Goal: Transaction & Acquisition: Purchase product/service

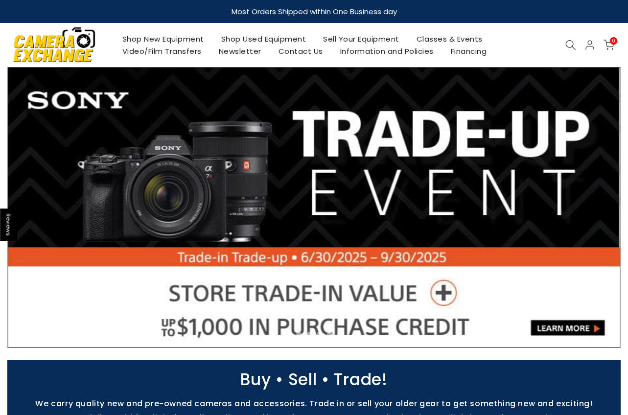
click at [172, 36] on link "Shop New Equipment" at bounding box center [163, 39] width 99 height 12
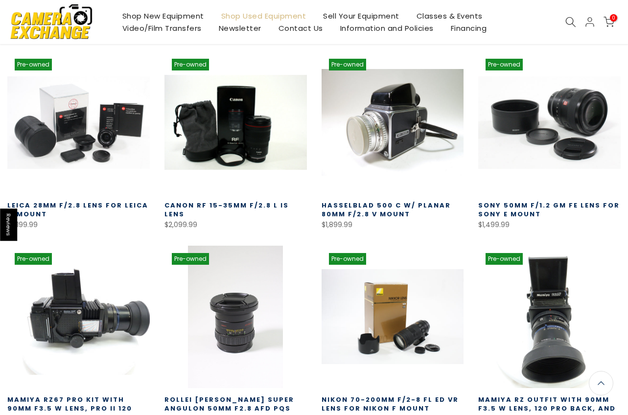
scroll to position [587, 0]
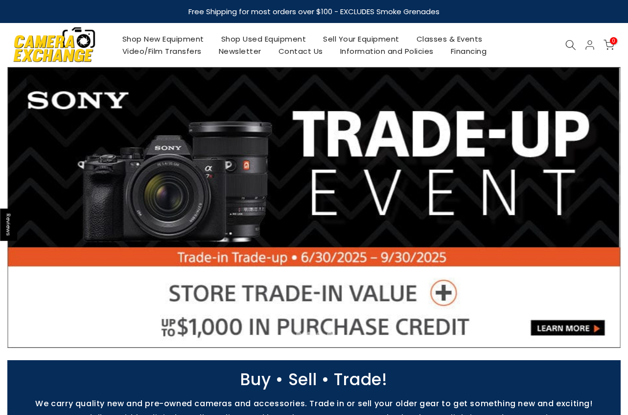
click at [263, 40] on link "Shop Used Equipment" at bounding box center [264, 39] width 102 height 12
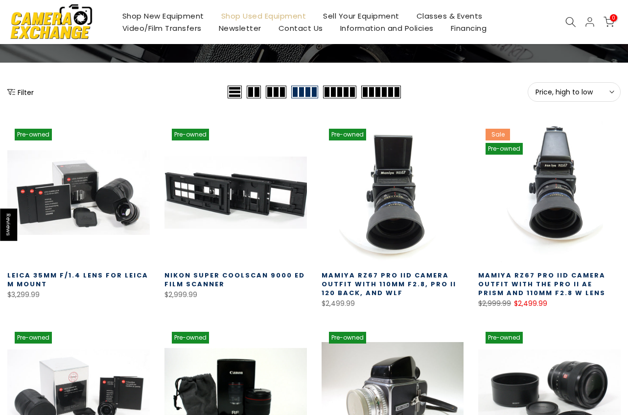
scroll to position [103, 0]
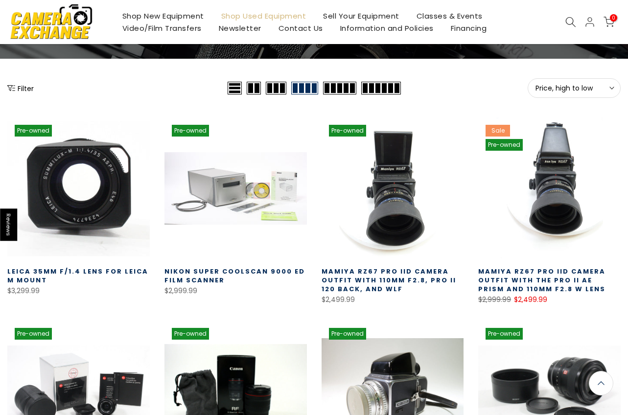
click at [100, 204] on link at bounding box center [78, 189] width 143 height 143
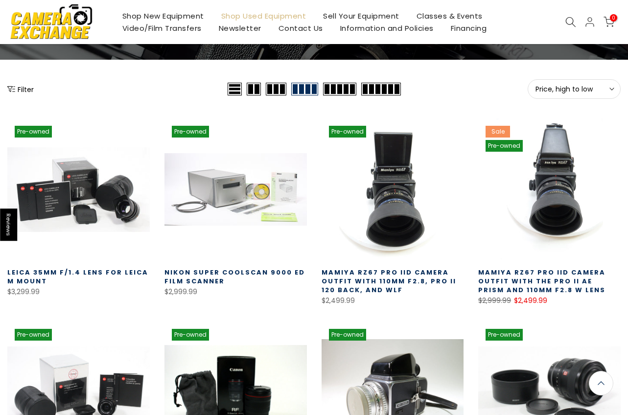
click at [168, 89] on div "Filter" at bounding box center [116, 89] width 218 height 20
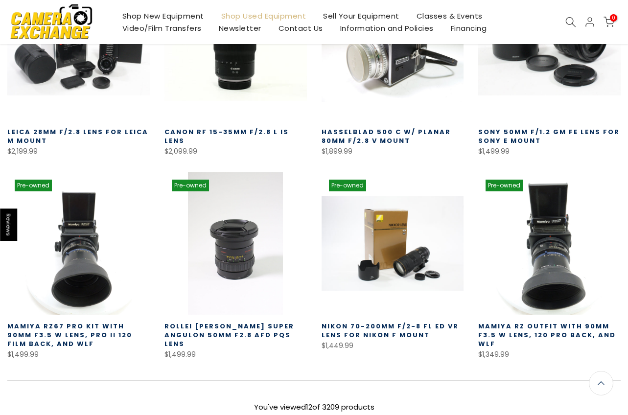
scroll to position [524, 0]
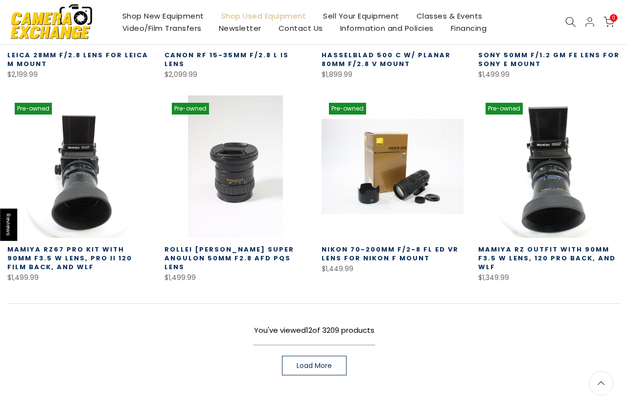
click at [315, 368] on span "Load More" at bounding box center [314, 365] width 35 height 7
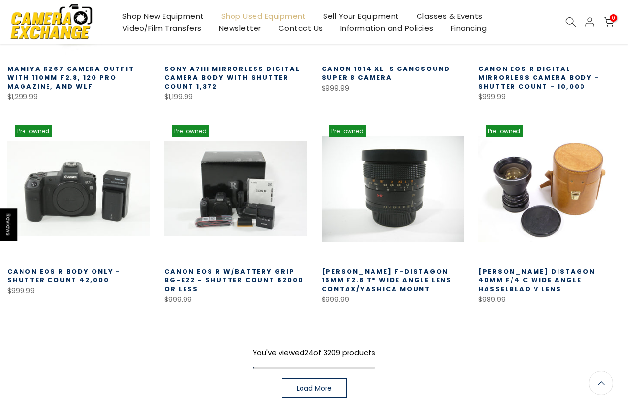
scroll to position [1120, 0]
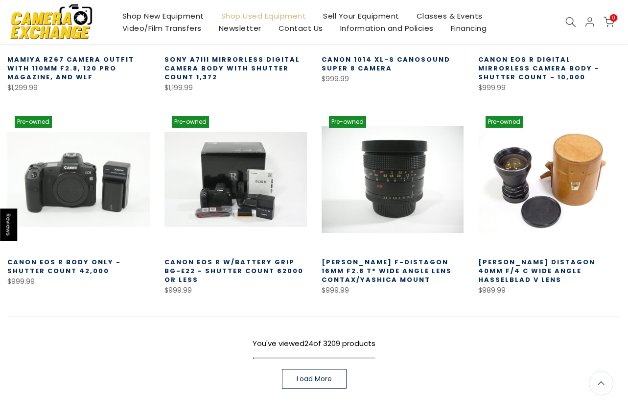
click at [315, 386] on link "Load More" at bounding box center [314, 379] width 65 height 20
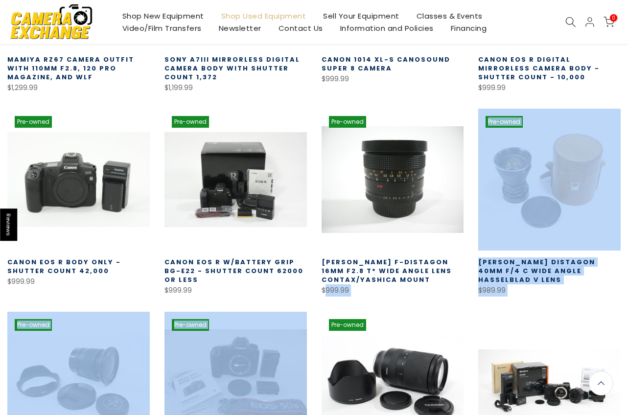
drag, startPoint x: 314, startPoint y: 379, endPoint x: 324, endPoint y: 288, distance: 91.1
click at [324, 288] on div "Pre-owned Quick view Compare * Add to cart Leica 35mm f/1.4 Lens for Leica M Mo…" at bounding box center [314, 1] width 628 height 1829
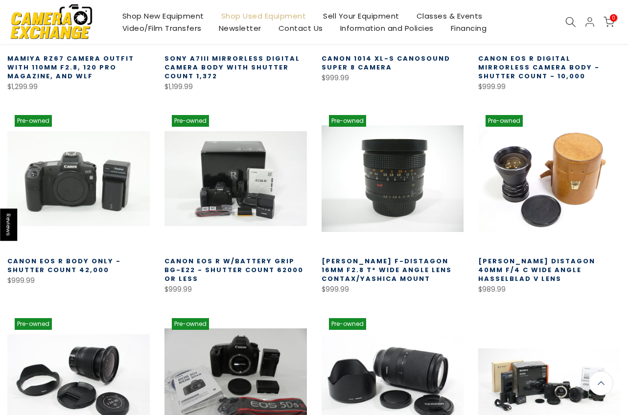
click at [287, 298] on div "Pre-owned Quick view Compare * Add to cart Leica 35mm f/1.4 Lens for Leica M Mo…" at bounding box center [314, 0] width 628 height 1829
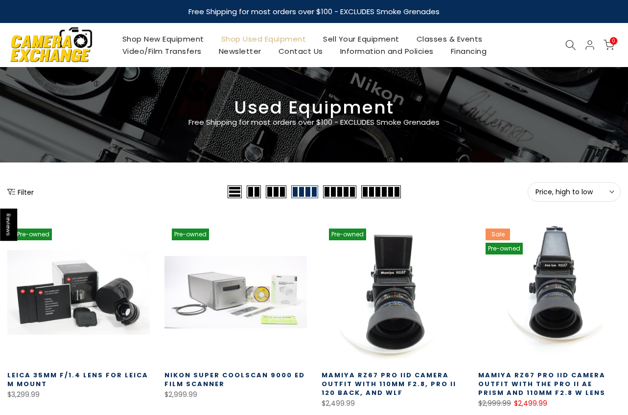
click at [567, 44] on icon at bounding box center [571, 45] width 11 height 11
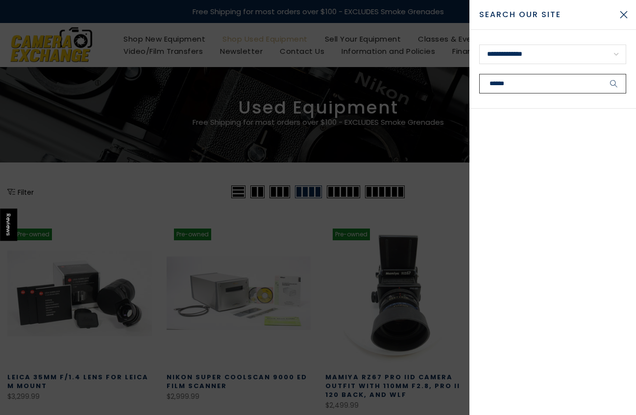
type input "******"
click at [614, 84] on button "submit" at bounding box center [613, 84] width 24 height 20
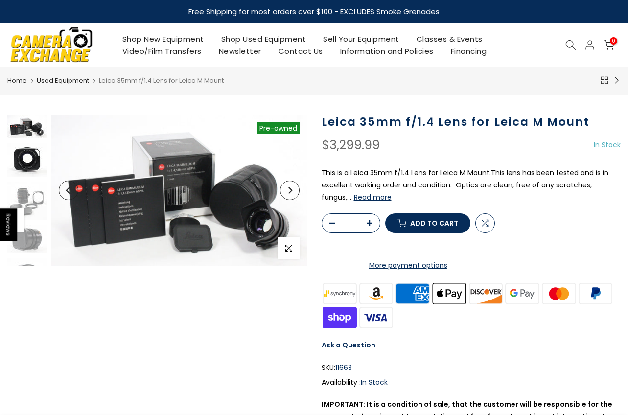
click at [22, 165] on img at bounding box center [26, 160] width 39 height 34
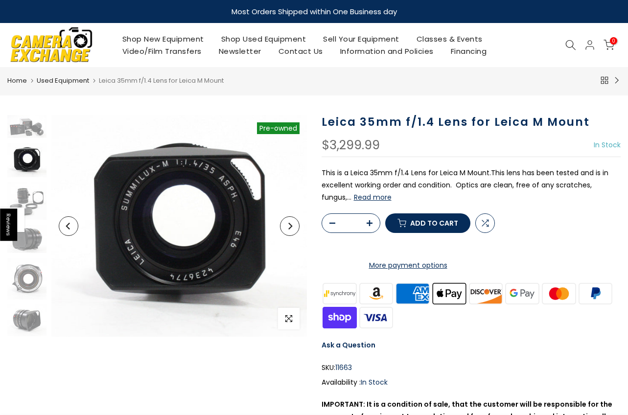
click at [390, 143] on div "$3,299.99 In Stock Pre order Out of stock" at bounding box center [472, 148] width 300 height 18
click at [395, 171] on p "This is a Leica 35mm f/1.4 Lens for Leica M Mount.This lens has been tested and…" at bounding box center [472, 185] width 300 height 37
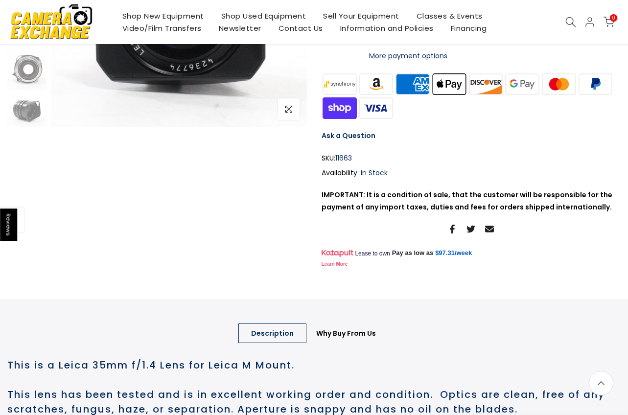
click at [398, 212] on strong "IMPORTANT: It is a condition of sale, that the customer will be responsible for…" at bounding box center [467, 201] width 291 height 22
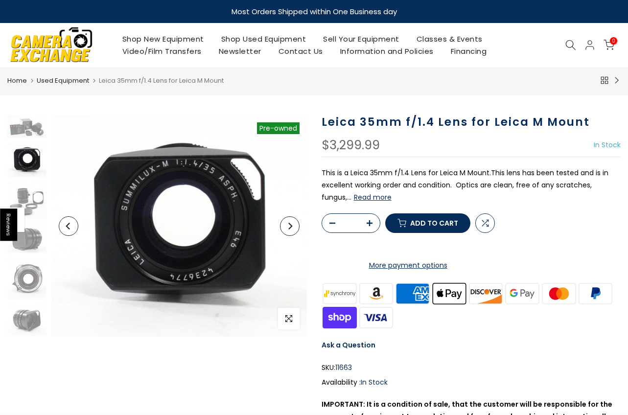
click at [262, 38] on link "Shop Used Equipment" at bounding box center [264, 39] width 102 height 12
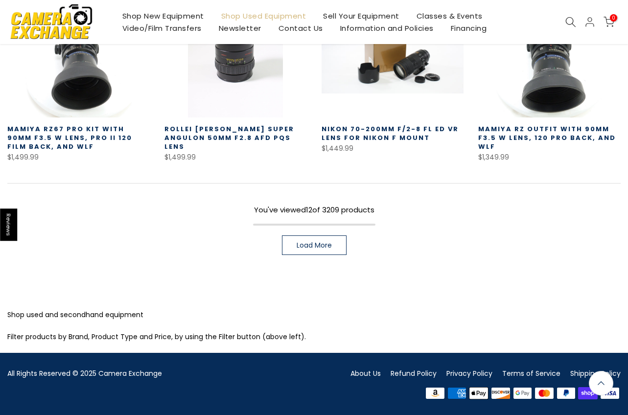
scroll to position [643, 0]
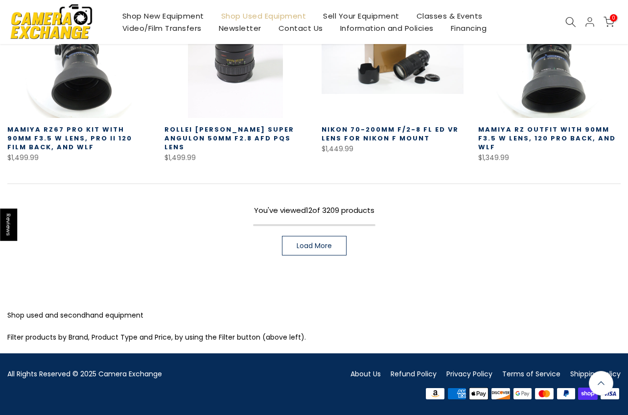
click at [305, 245] on span "Load More" at bounding box center [314, 245] width 35 height 7
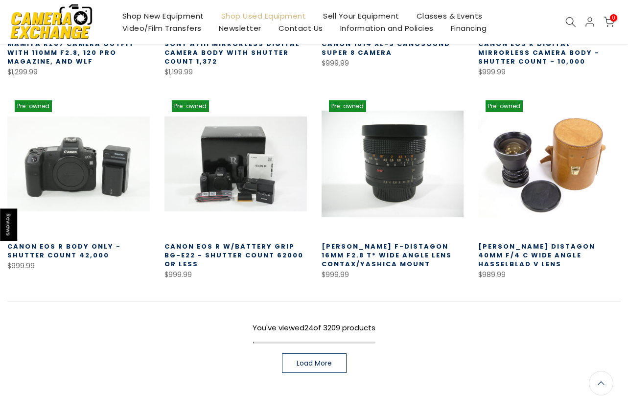
scroll to position [1129, 0]
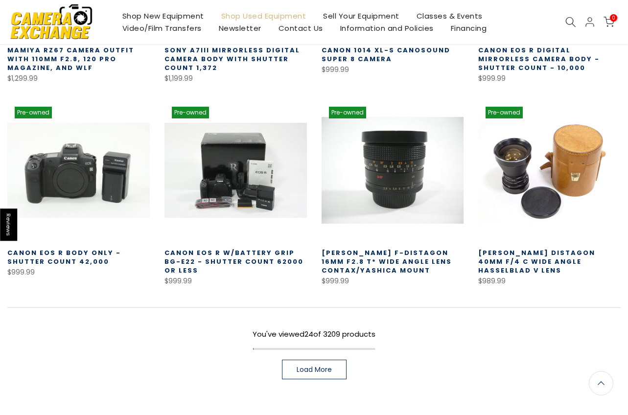
click at [307, 370] on span "Load More" at bounding box center [314, 369] width 35 height 7
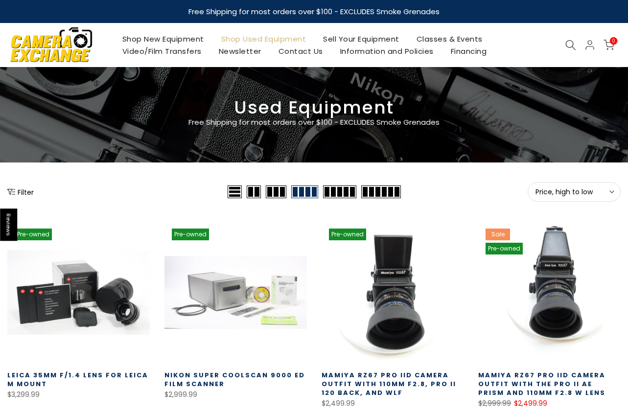
click at [31, 189] on button "Filter" at bounding box center [20, 192] width 26 height 10
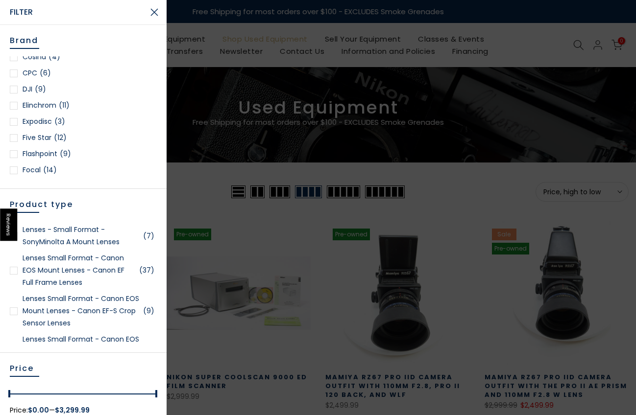
scroll to position [996, 0]
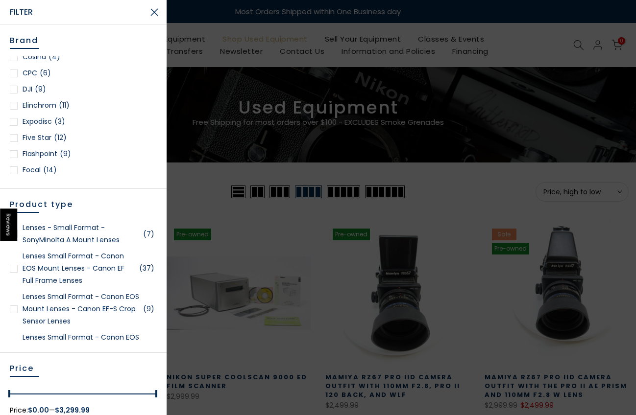
click at [73, 313] on link "Lenses Small Format - Canon EOS Mount Lenses - Canon EF-S Crop Sensor Lenses (9)" at bounding box center [83, 309] width 147 height 37
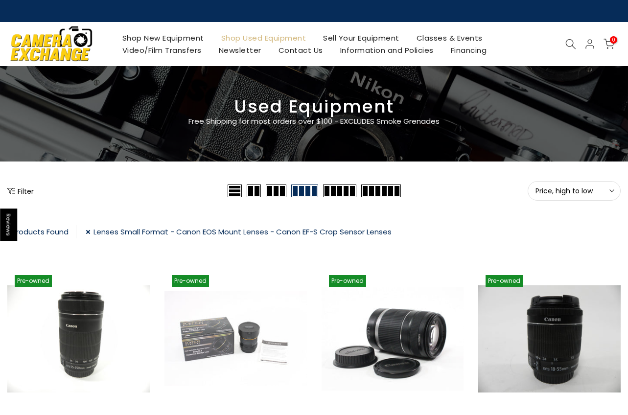
click at [154, 200] on div "Filter" at bounding box center [116, 191] width 218 height 20
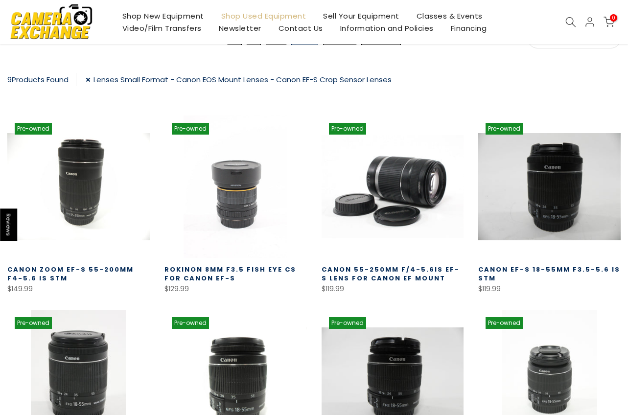
scroll to position [264, 0]
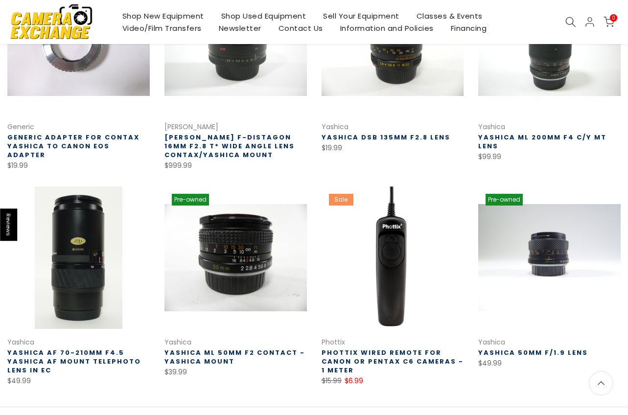
scroll to position [568, 0]
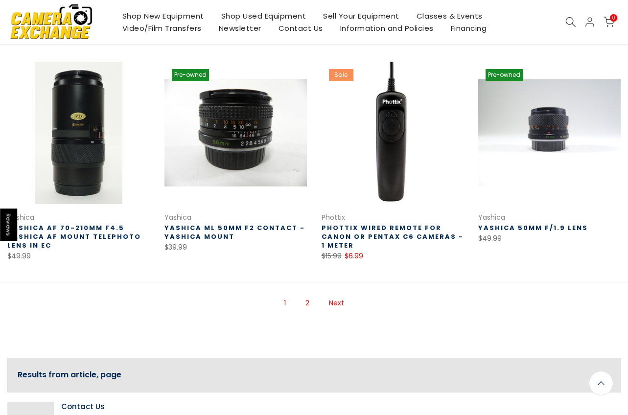
click at [335, 306] on link "Next" at bounding box center [336, 303] width 25 height 17
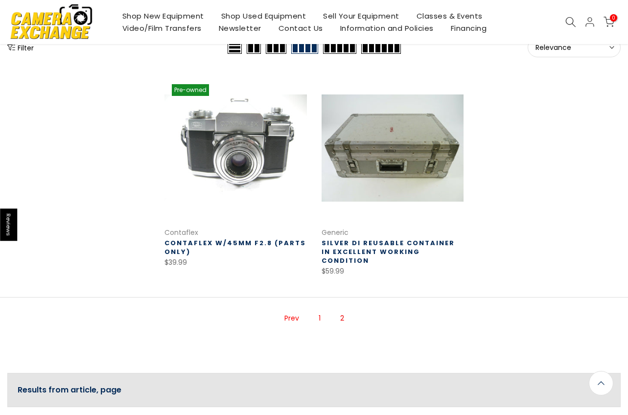
scroll to position [127, 0]
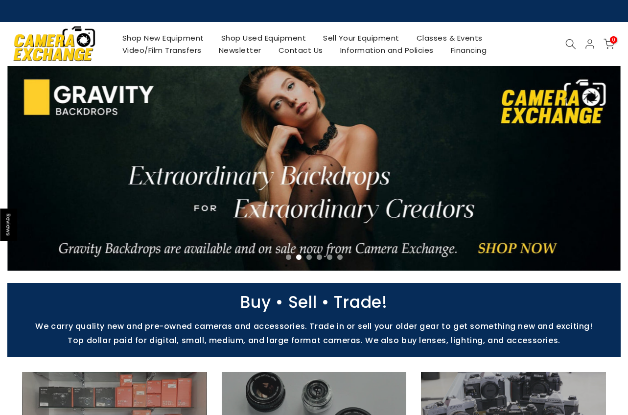
click at [239, 39] on link "Shop Used Equipment" at bounding box center [264, 38] width 102 height 12
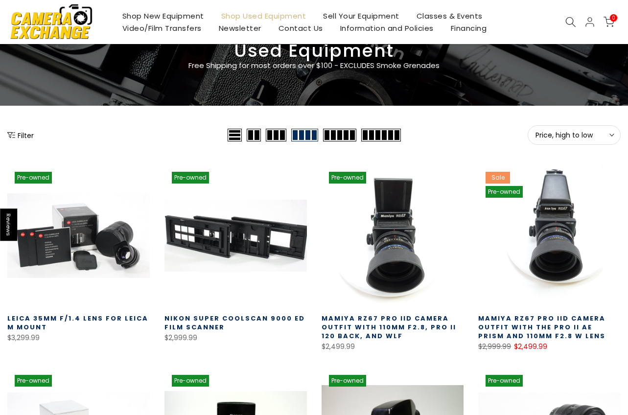
scroll to position [57, 0]
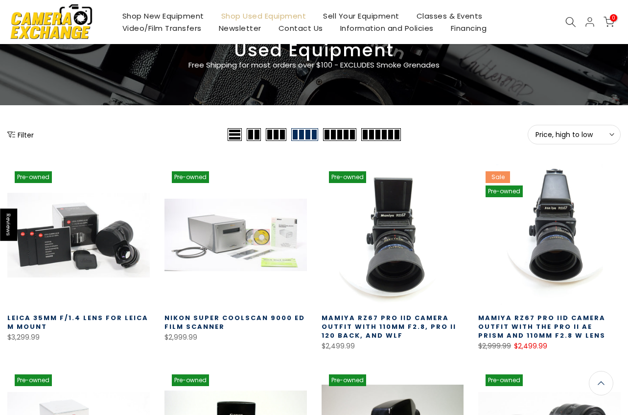
click at [584, 138] on span "Price, high to low" at bounding box center [574, 134] width 77 height 9
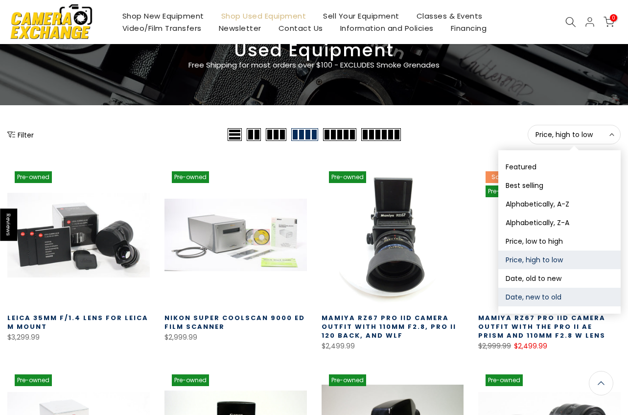
click at [532, 297] on button "Date, new to old" at bounding box center [560, 297] width 122 height 19
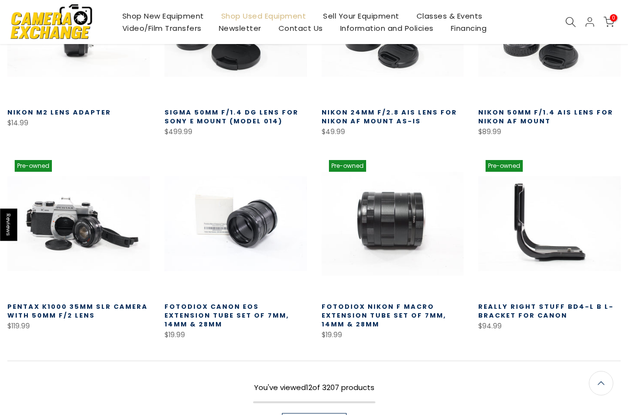
scroll to position [505, 0]
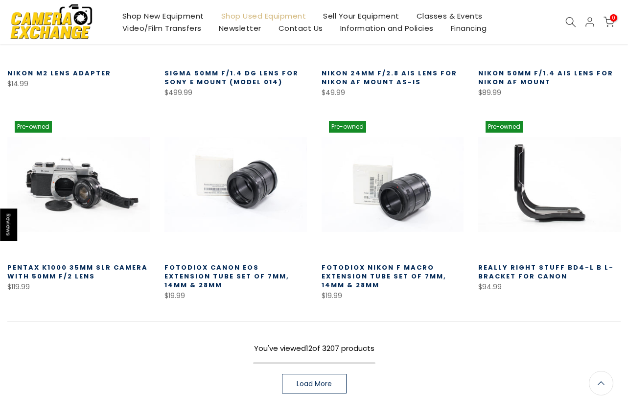
click at [324, 385] on span "Load More" at bounding box center [314, 384] width 35 height 7
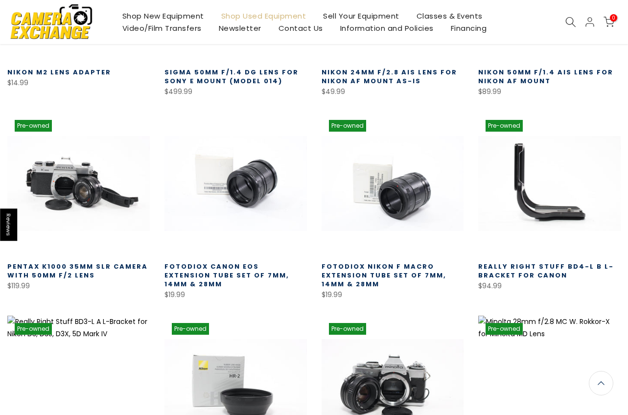
click at [73, 275] on link "Pentax K1000 35mm SLR Camera with 50mm f/2 Lens" at bounding box center [77, 271] width 141 height 18
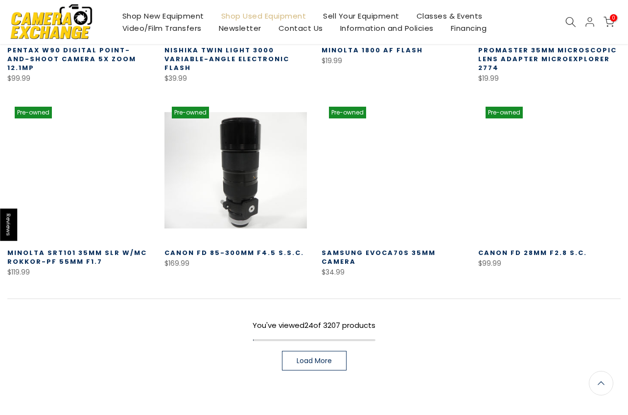
scroll to position [1134, 0]
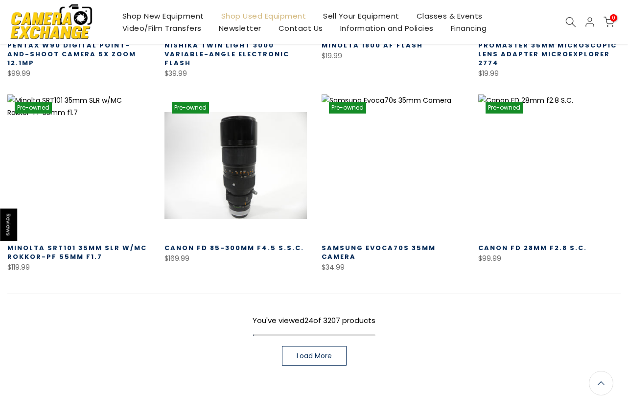
click at [313, 350] on link "Load More" at bounding box center [314, 356] width 65 height 20
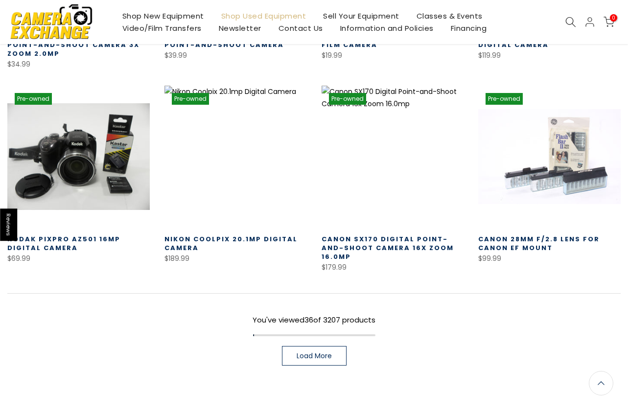
scroll to position [1736, 0]
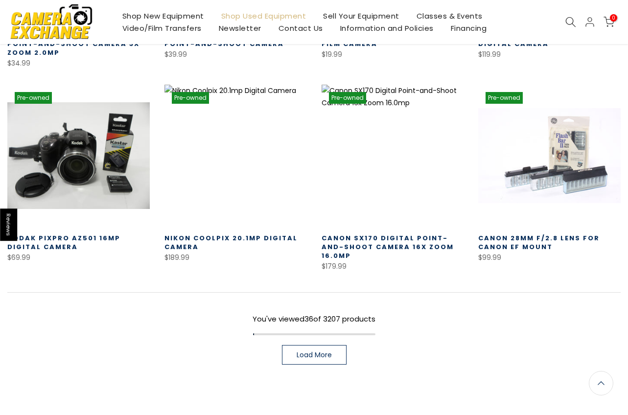
click at [307, 352] on span "Load More" at bounding box center [314, 355] width 35 height 7
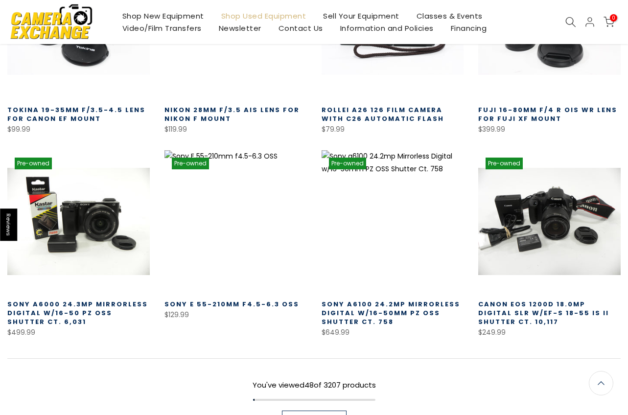
scroll to position [2270, 0]
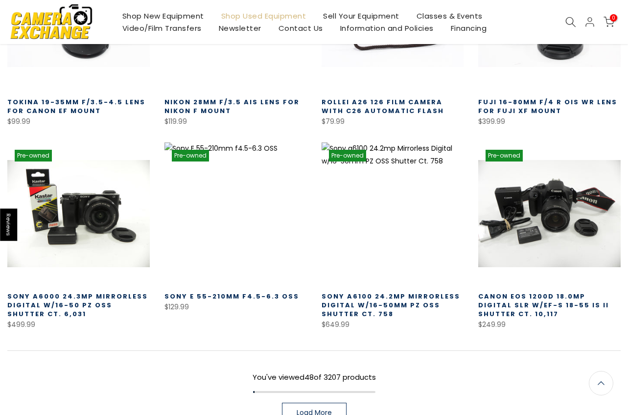
click at [315, 409] on span "Load More" at bounding box center [314, 412] width 35 height 7
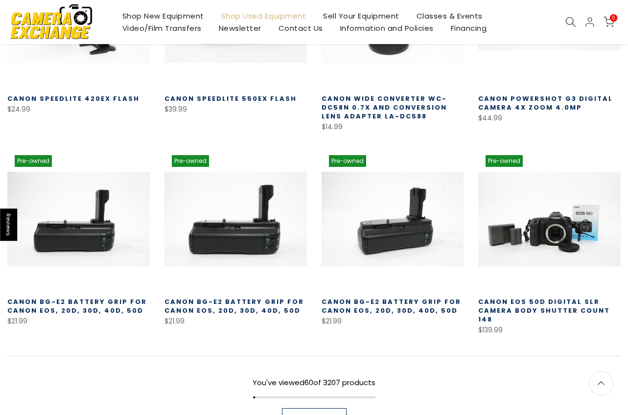
scroll to position [2906, 0]
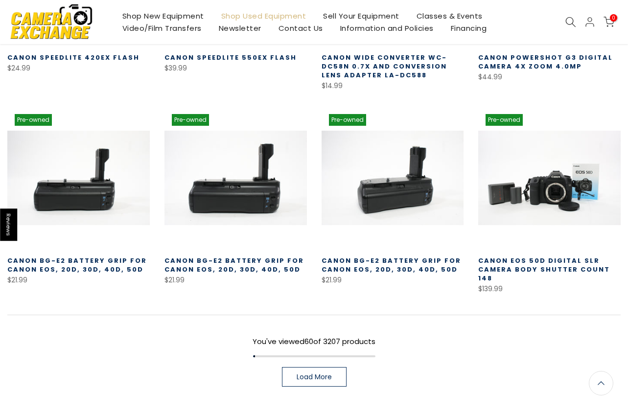
click at [315, 374] on span "Load More" at bounding box center [314, 377] width 35 height 7
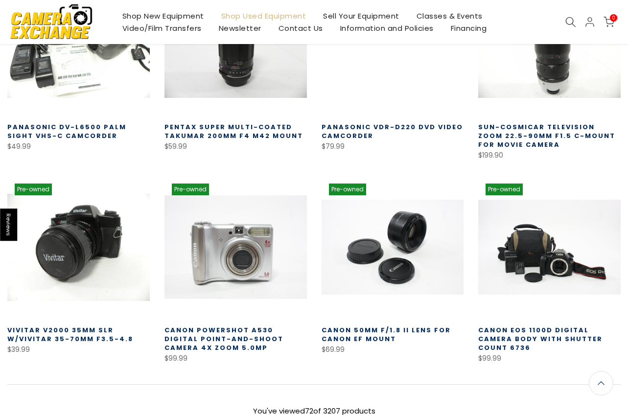
scroll to position [3548, 0]
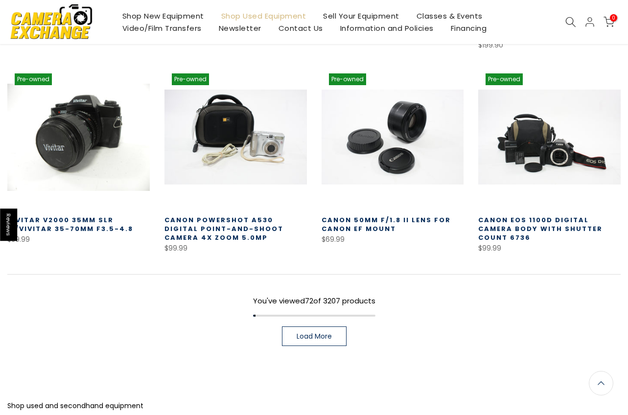
click at [307, 333] on span "Load More" at bounding box center [314, 336] width 35 height 7
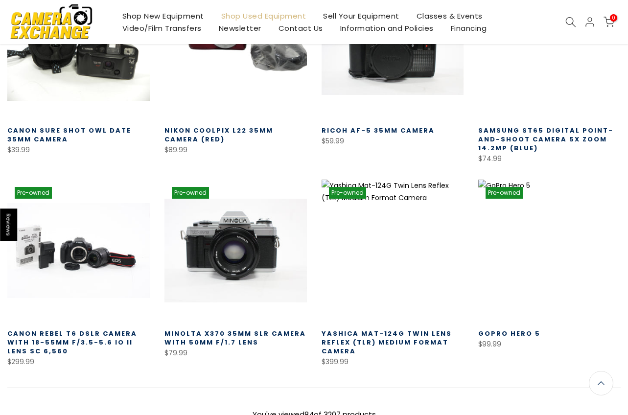
scroll to position [4089, 0]
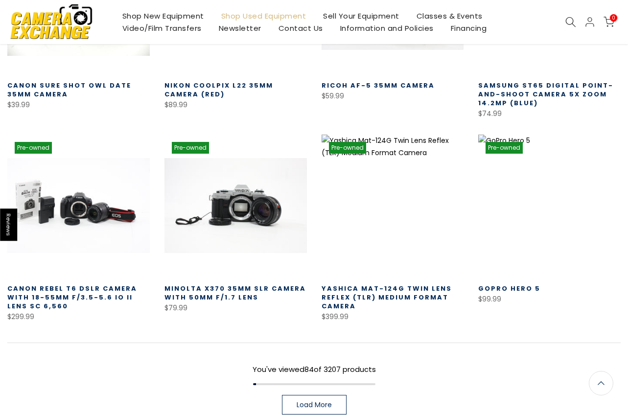
click at [306, 402] on span "Load More" at bounding box center [314, 405] width 35 height 7
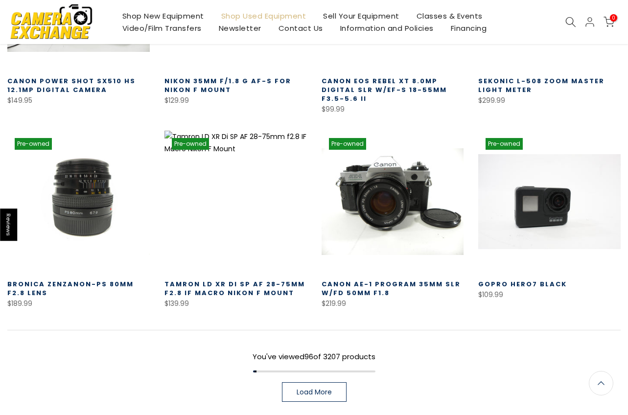
scroll to position [4711, 0]
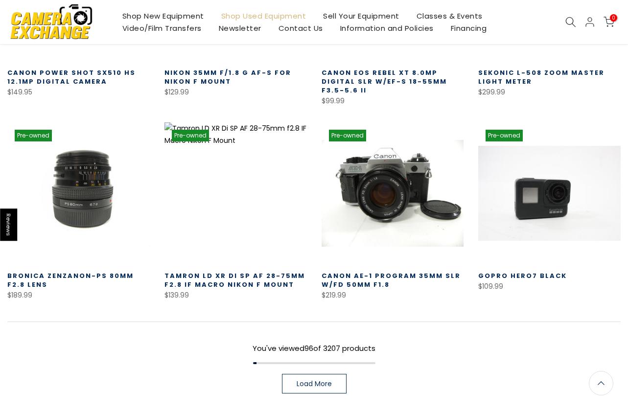
click at [316, 374] on link "Load More" at bounding box center [314, 384] width 65 height 20
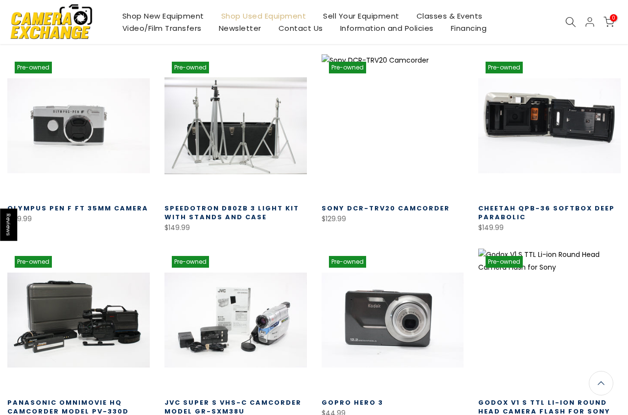
scroll to position [5178, 0]
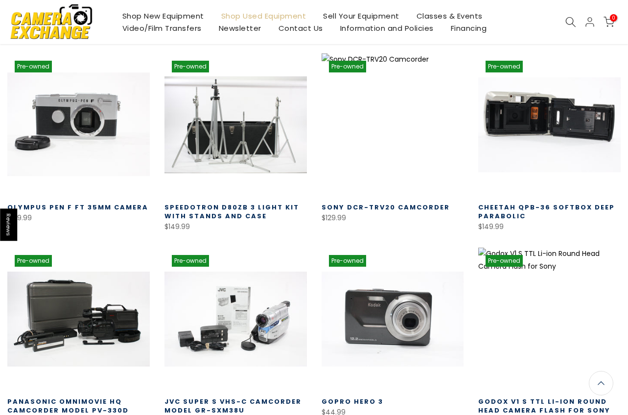
click at [97, 98] on link at bounding box center [78, 124] width 143 height 143
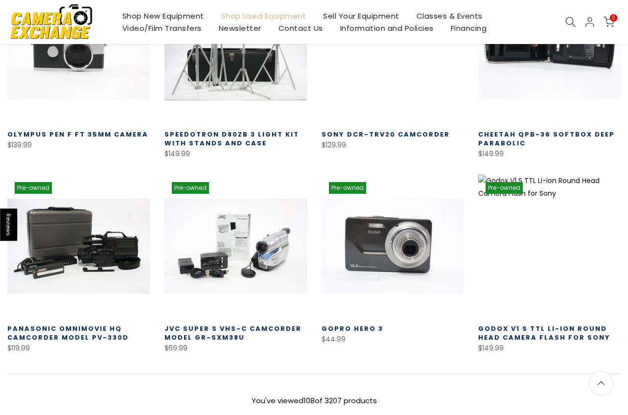
scroll to position [5300, 0]
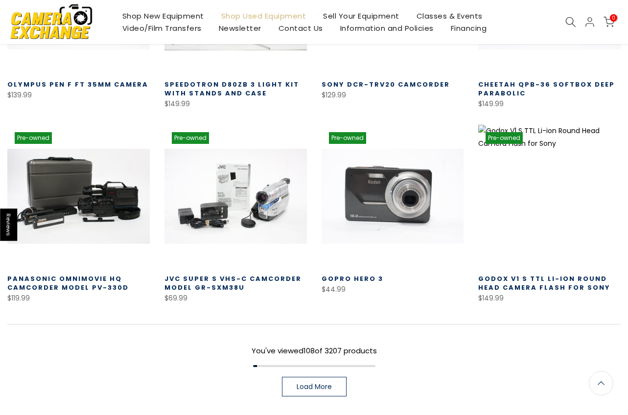
click at [314, 377] on link "Load More" at bounding box center [314, 387] width 65 height 20
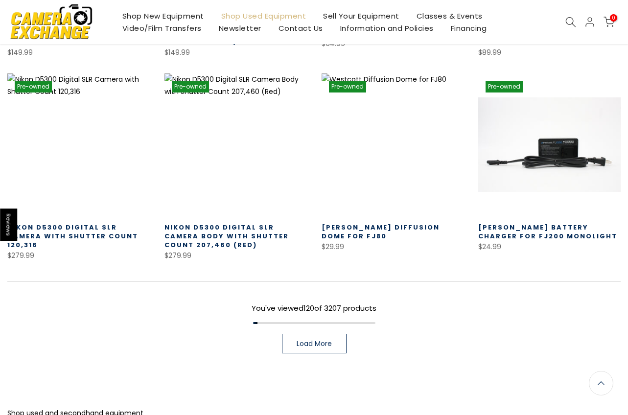
scroll to position [6011, 0]
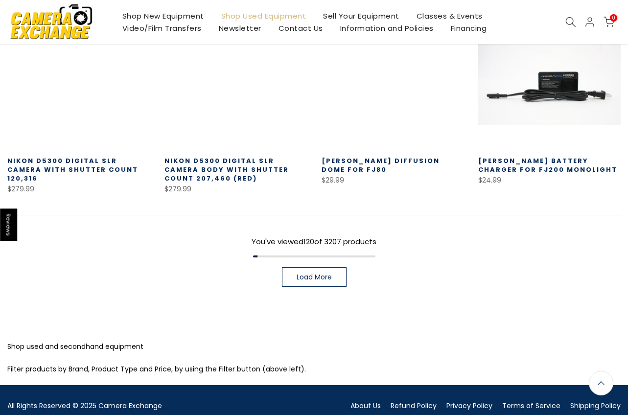
click at [319, 267] on link "Load More" at bounding box center [314, 277] width 65 height 20
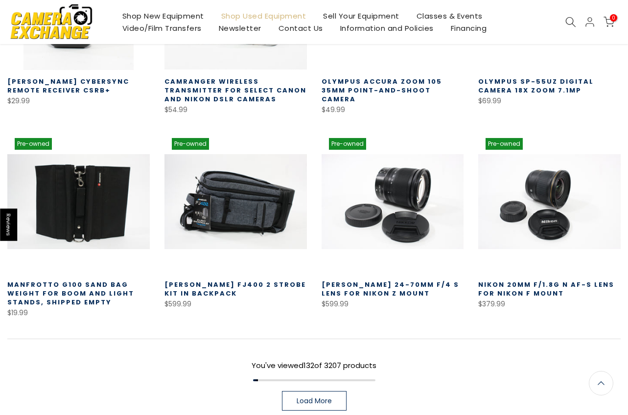
scroll to position [6512, 0]
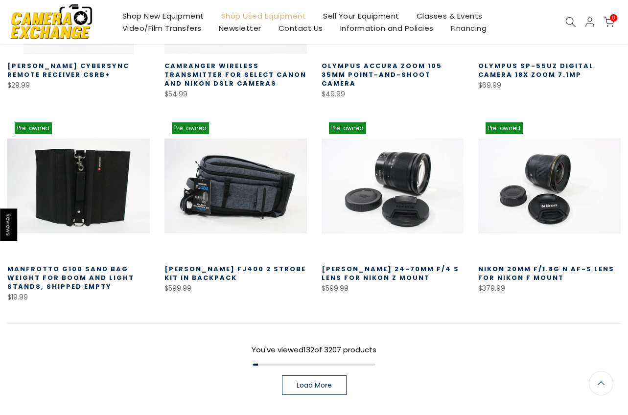
click at [322, 382] on span "Load More" at bounding box center [314, 385] width 35 height 7
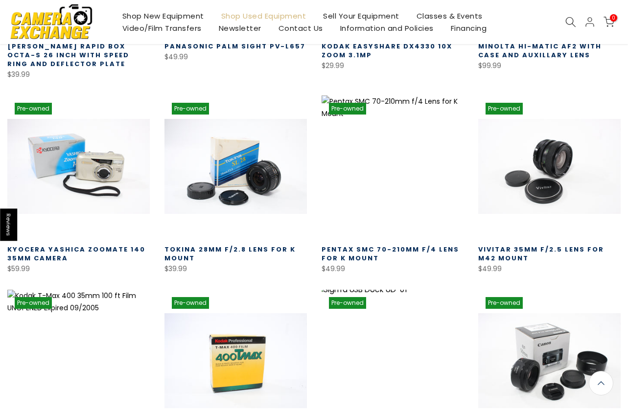
scroll to position [7012, 0]
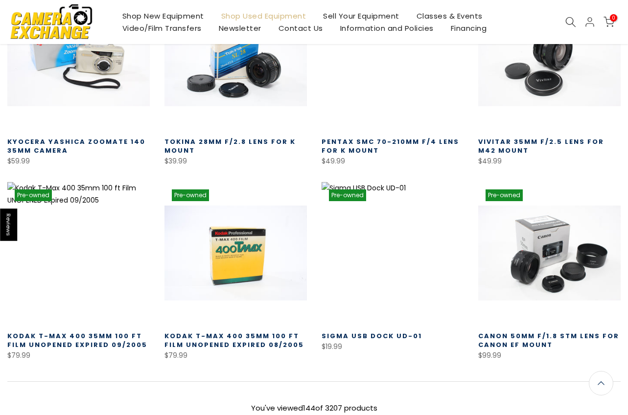
scroll to position [7046, 0]
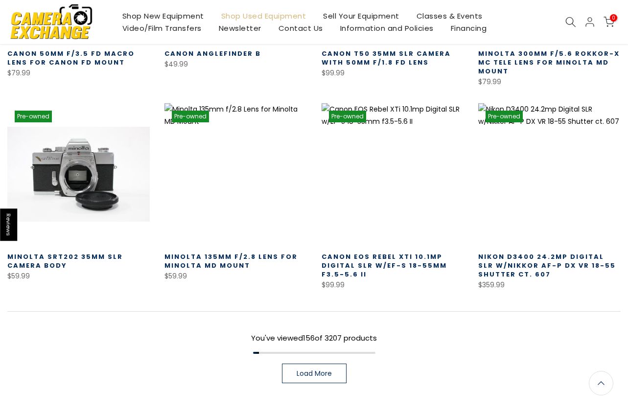
scroll to position [7756, 0]
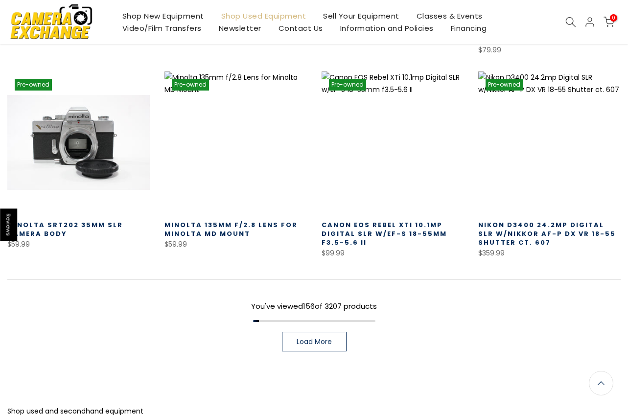
click at [320, 338] on span "Load More" at bounding box center [314, 341] width 35 height 7
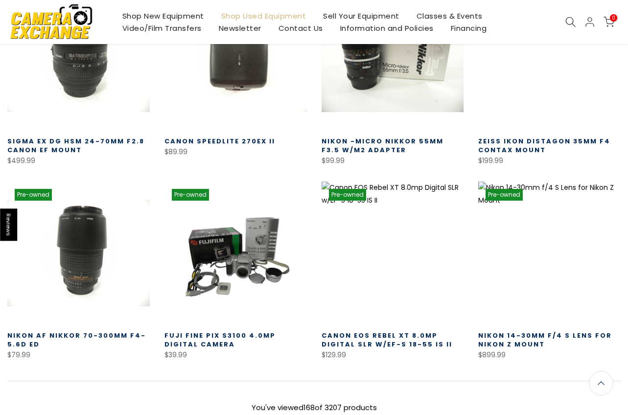
scroll to position [8258, 0]
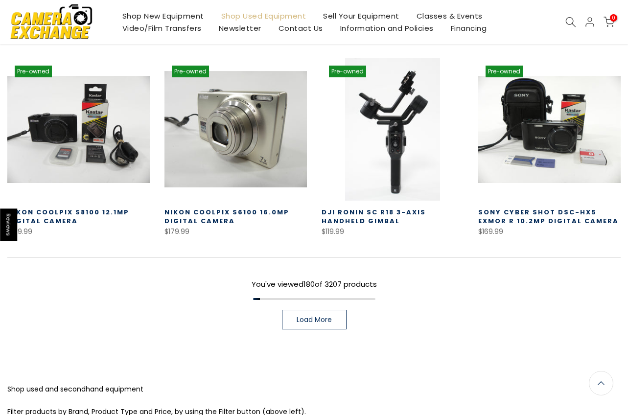
scroll to position [8970, 0]
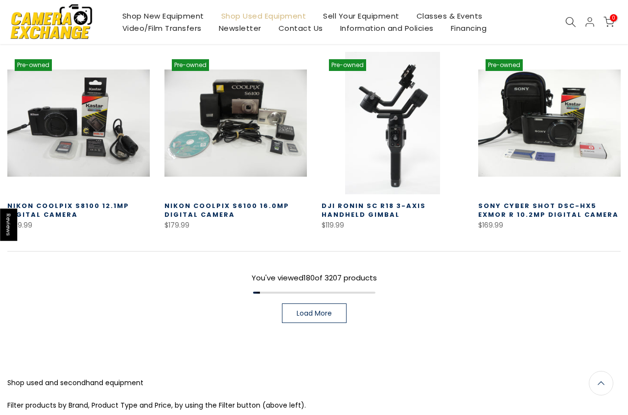
click at [307, 310] on span "Load More" at bounding box center [314, 313] width 35 height 7
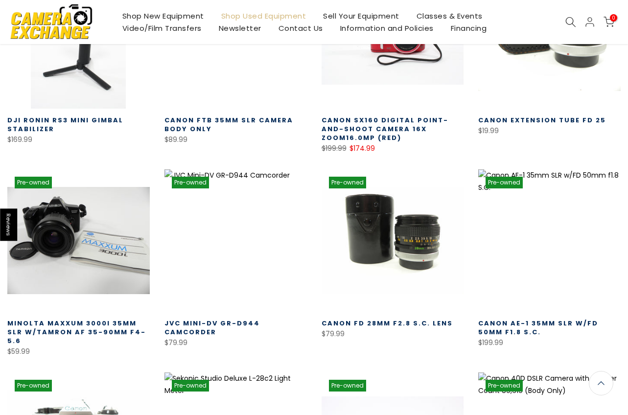
scroll to position [9470, 0]
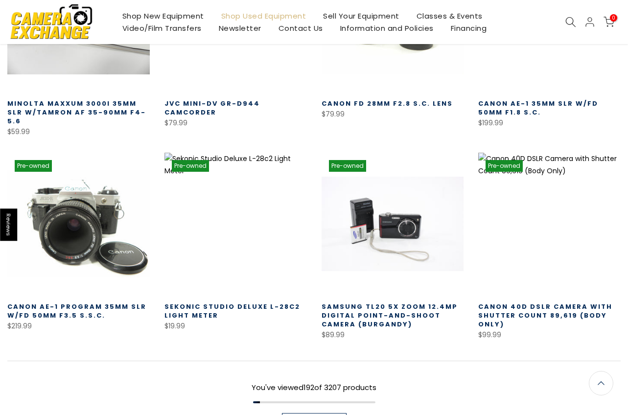
click at [303, 415] on span "Load More" at bounding box center [314, 423] width 35 height 7
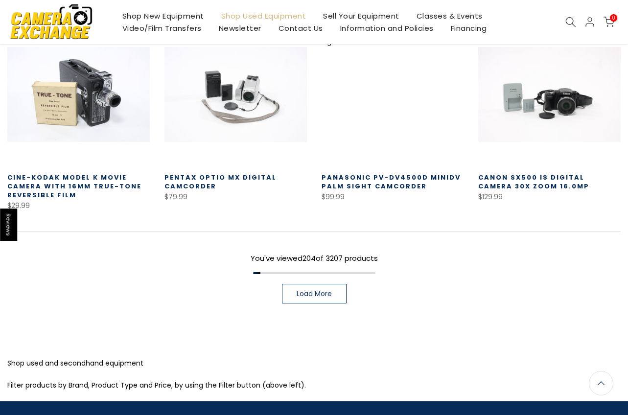
scroll to position [10190, 0]
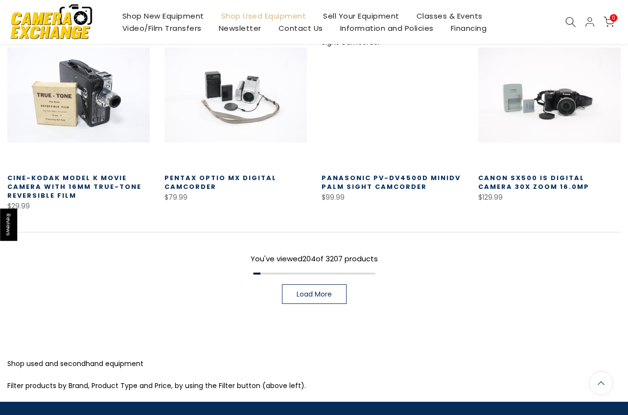
click at [334, 285] on link "Load More" at bounding box center [314, 295] width 65 height 20
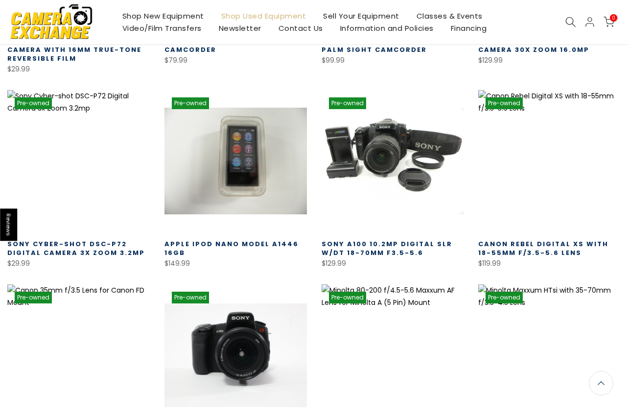
scroll to position [10326, 0]
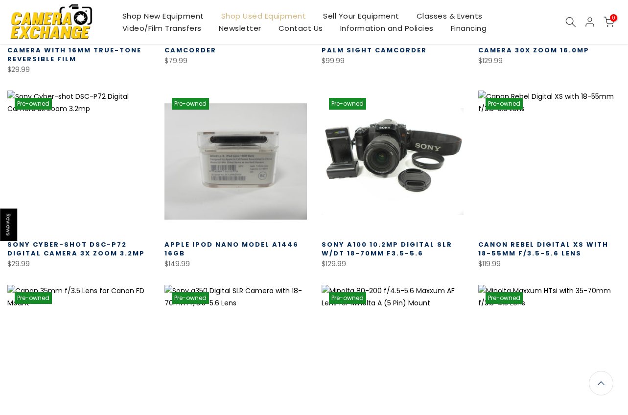
click at [246, 104] on link at bounding box center [236, 162] width 143 height 143
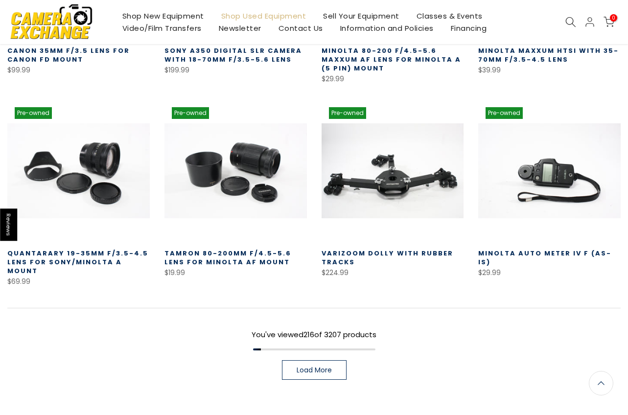
scroll to position [10775, 0]
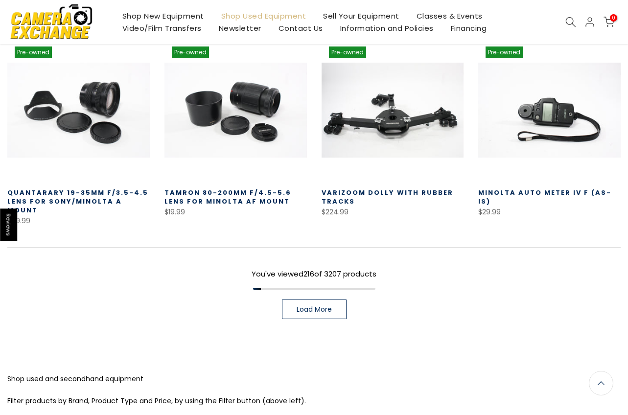
click at [316, 247] on div "You've viewed 216 of 3207 products Load More" at bounding box center [314, 283] width 614 height 72
click at [316, 306] on span "Load More" at bounding box center [314, 309] width 35 height 7
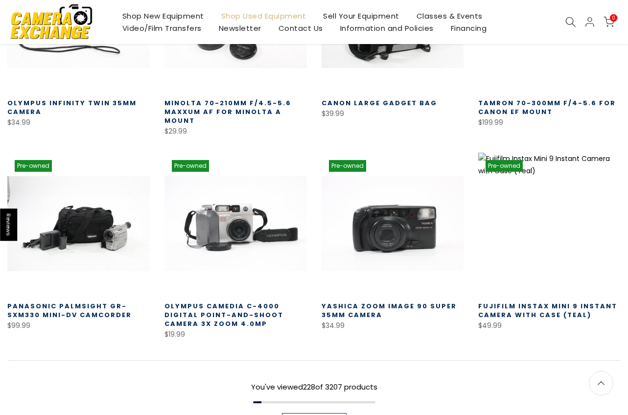
scroll to position [11323, 0]
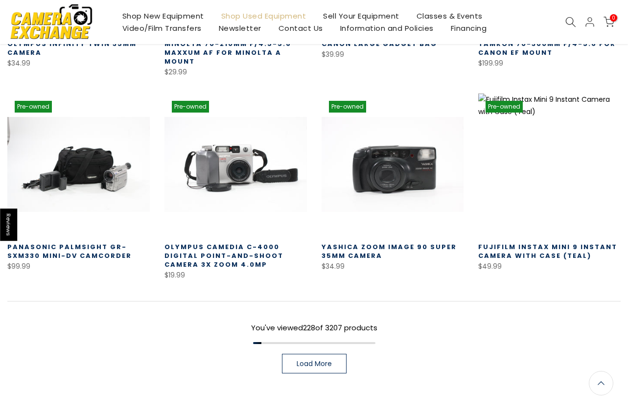
click at [305, 354] on link "Load More" at bounding box center [314, 364] width 65 height 20
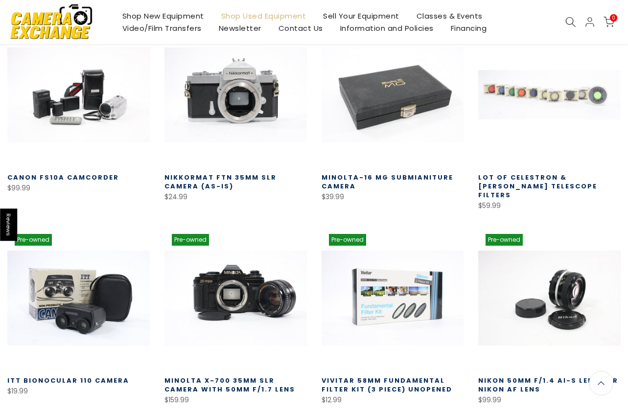
scroll to position [11953, 0]
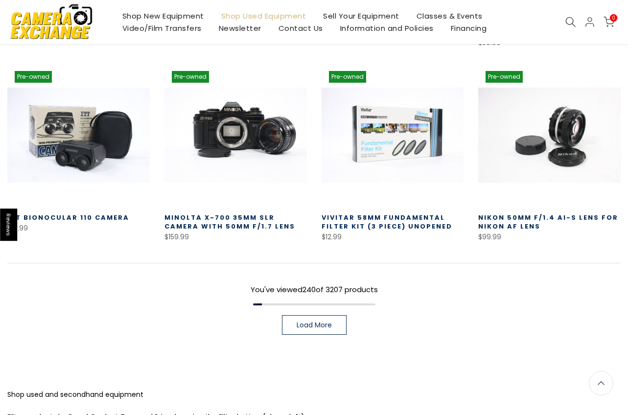
click at [297, 322] on span "Load More" at bounding box center [314, 325] width 35 height 7
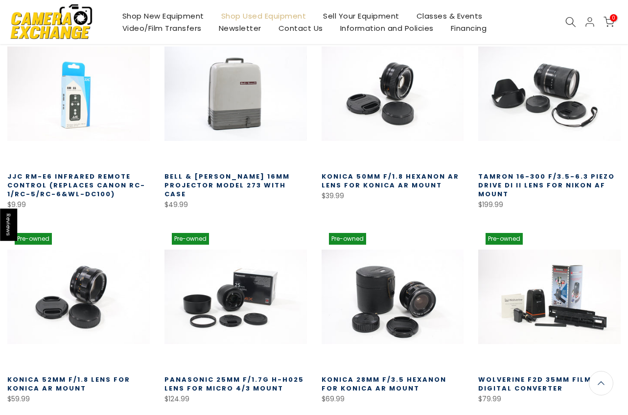
scroll to position [12433, 0]
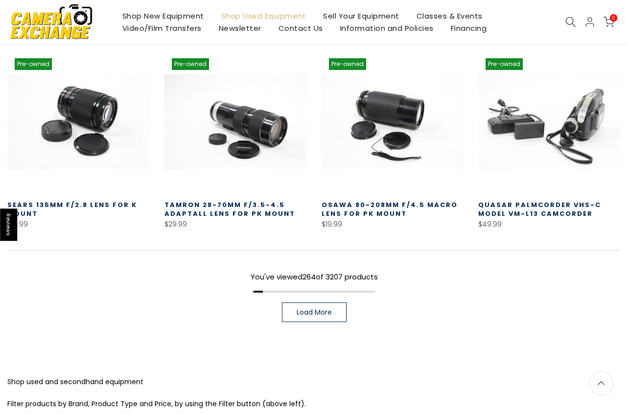
scroll to position [13157, 0]
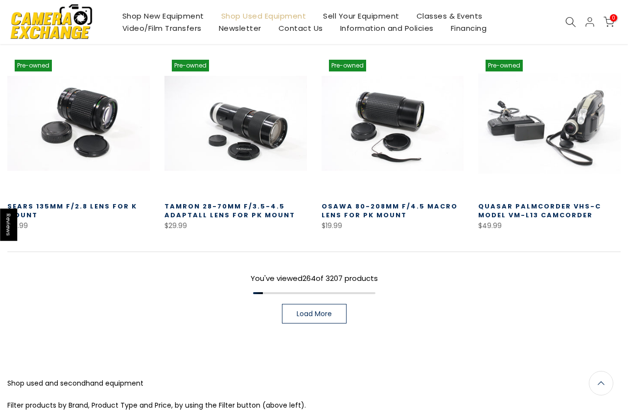
click at [326, 304] on link "Load More" at bounding box center [314, 314] width 65 height 20
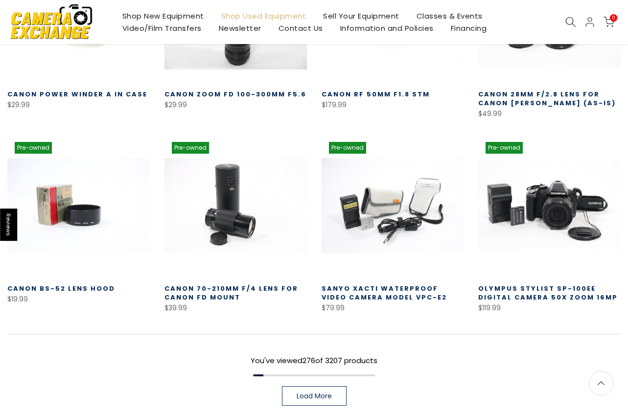
scroll to position [13709, 0]
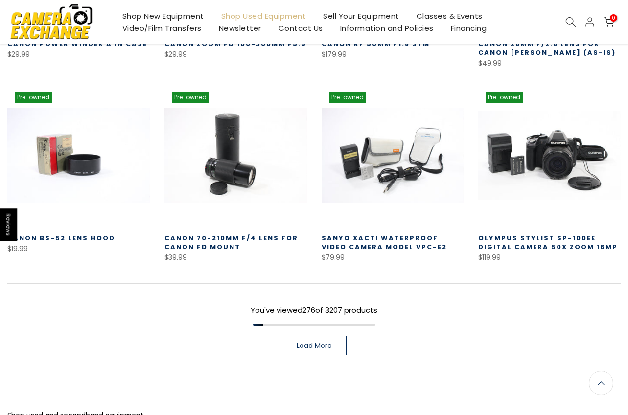
click at [309, 342] on span "Load More" at bounding box center [314, 345] width 35 height 7
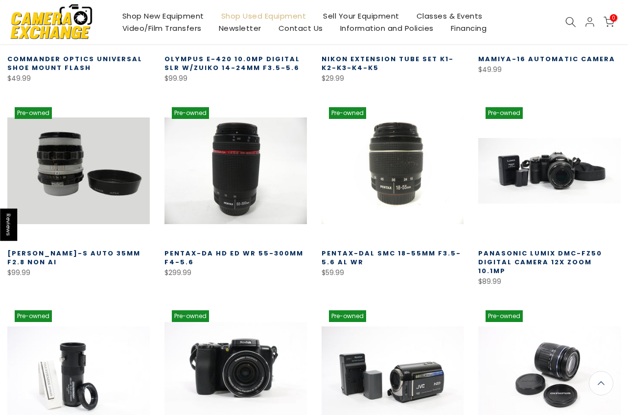
scroll to position [14222, 0]
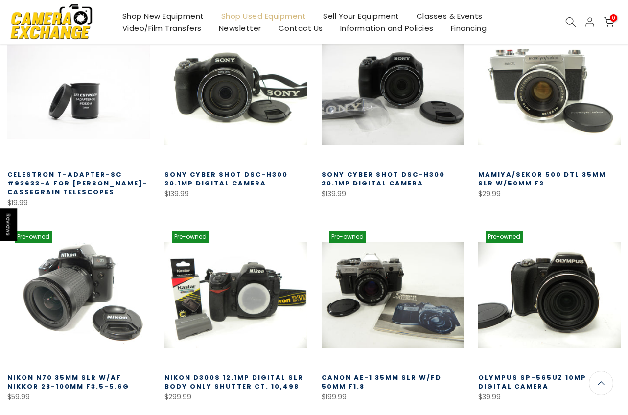
scroll to position [14781, 0]
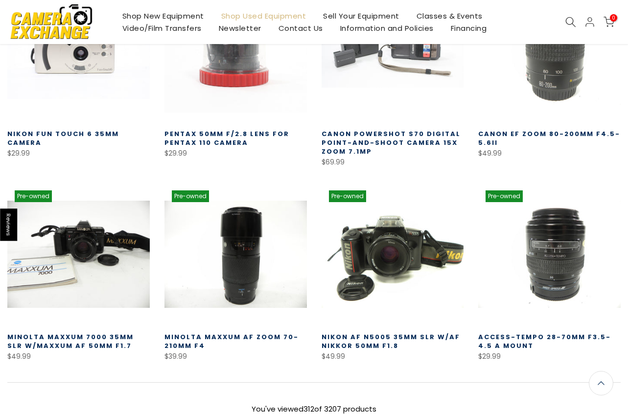
scroll to position [15409, 0]
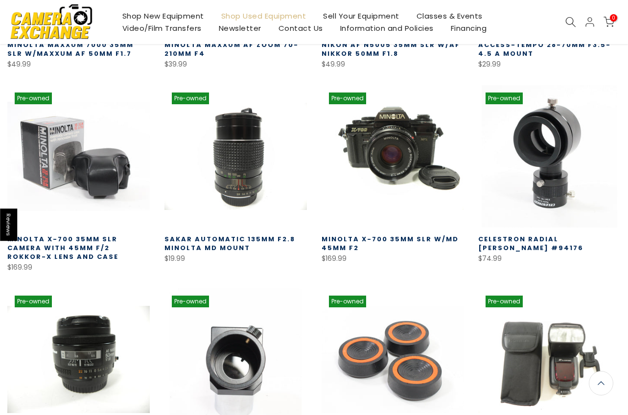
scroll to position [15687, 0]
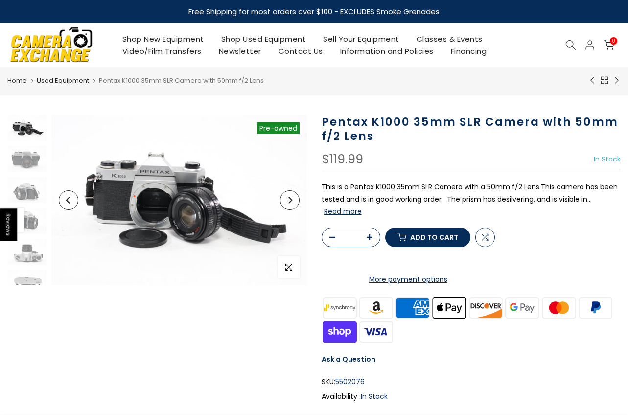
click at [293, 206] on button "Next" at bounding box center [290, 201] width 20 height 20
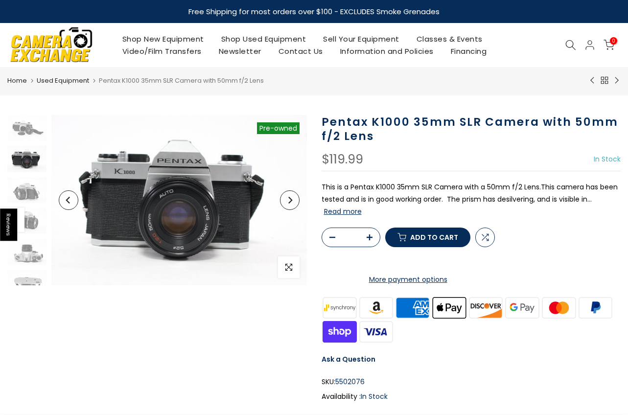
click at [293, 206] on button "Next" at bounding box center [290, 201] width 20 height 20
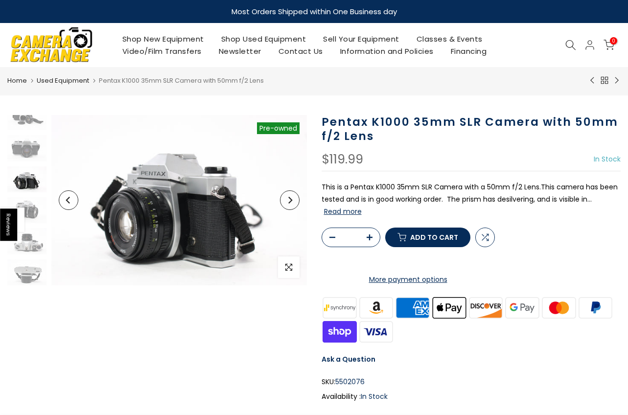
click at [293, 207] on button "Next" at bounding box center [290, 201] width 20 height 20
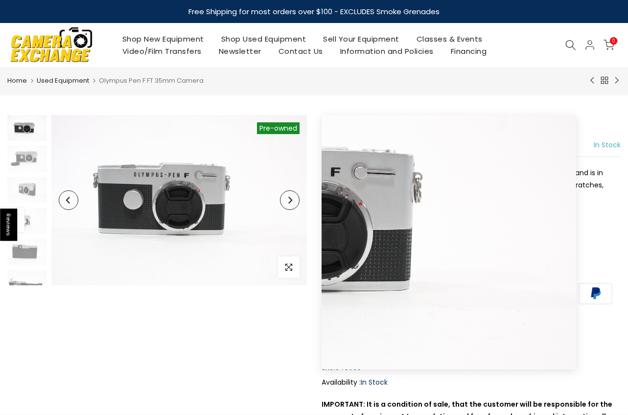
click at [297, 205] on button "Next" at bounding box center [290, 201] width 20 height 20
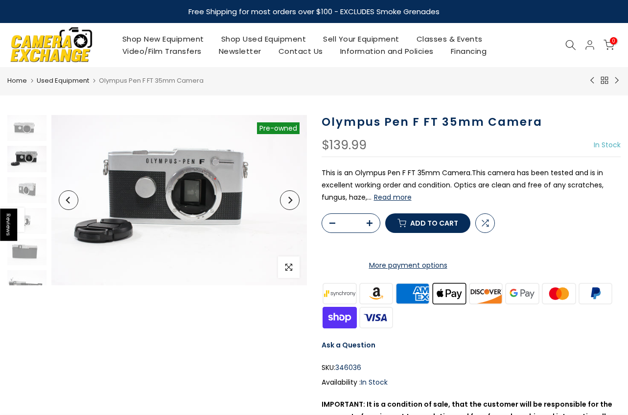
click at [297, 205] on button "Next" at bounding box center [290, 201] width 20 height 20
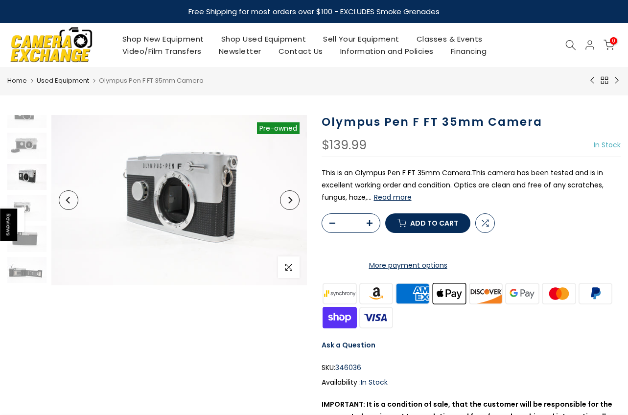
click at [297, 205] on button "Next" at bounding box center [290, 201] width 20 height 20
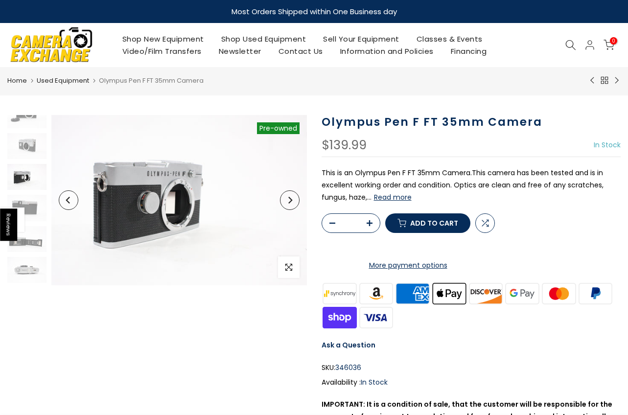
click at [297, 205] on button "Next" at bounding box center [290, 201] width 20 height 20
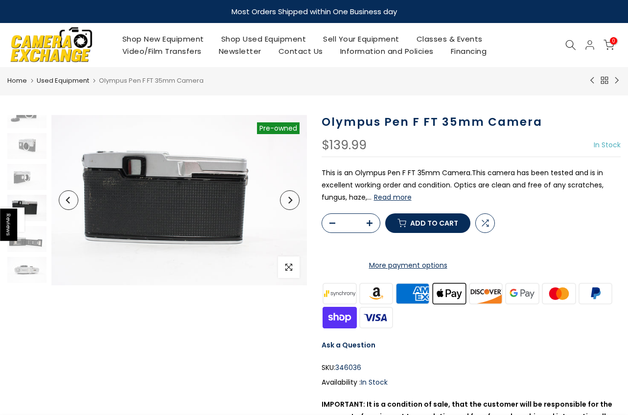
scroll to position [73, 0]
click at [297, 205] on button "Next" at bounding box center [290, 201] width 20 height 20
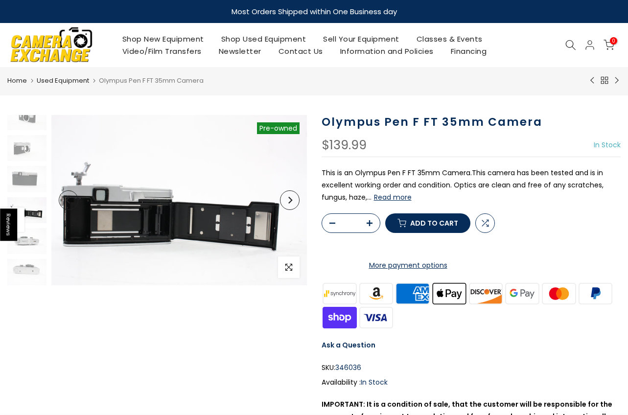
click at [297, 205] on button "Next" at bounding box center [290, 201] width 20 height 20
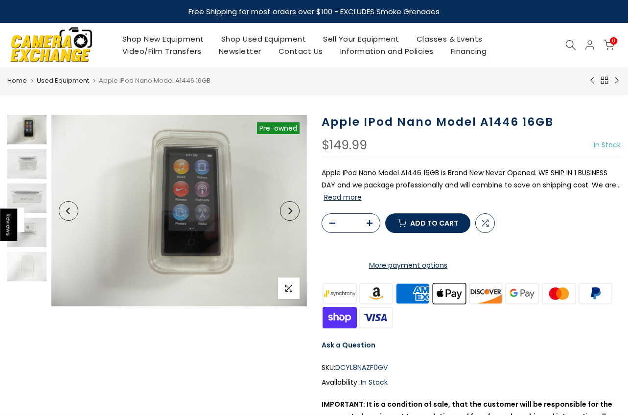
click at [279, 359] on div "Sold out Pre order Pre-owned Click to enlarge" at bounding box center [157, 297] width 314 height 364
click at [278, 351] on div "Sold out Pre order Pre-owned Click to enlarge" at bounding box center [157, 297] width 314 height 364
click at [33, 180] on div at bounding box center [27, 198] width 42 height 167
click at [35, 171] on img at bounding box center [26, 163] width 39 height 29
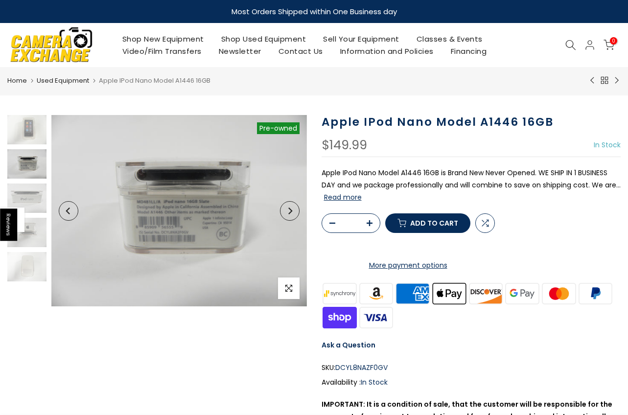
click at [360, 197] on button "Read more" at bounding box center [343, 197] width 38 height 9
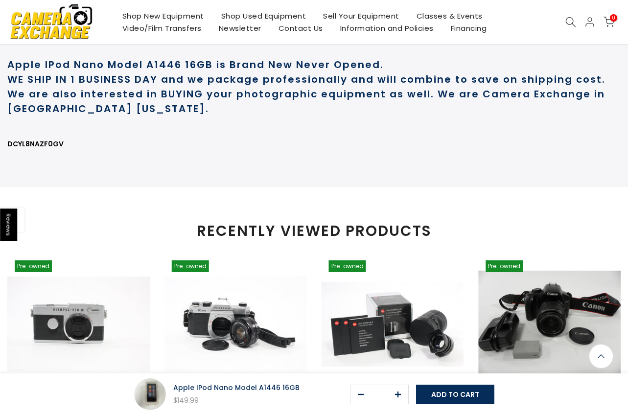
scroll to position [508, 0]
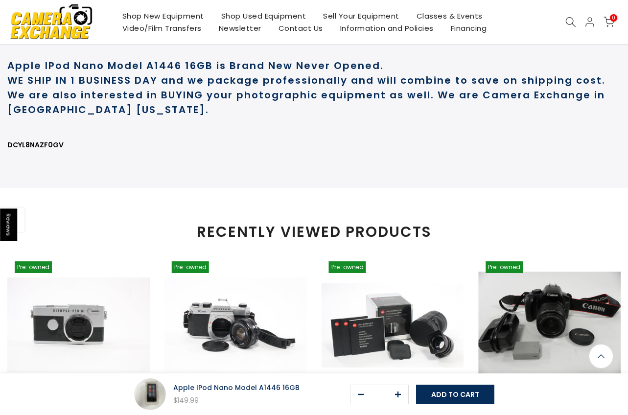
click at [274, 117] on strong "WE SHIP IN 1 BUSINESS DAY and we package professionally and will combine to sav…" at bounding box center [306, 94] width 598 height 43
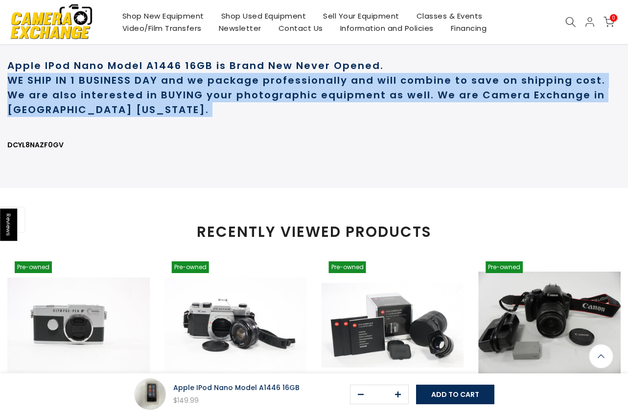
click at [274, 117] on strong "WE SHIP IN 1 BUSINESS DAY and we package professionally and will combine to sav…" at bounding box center [306, 94] width 598 height 43
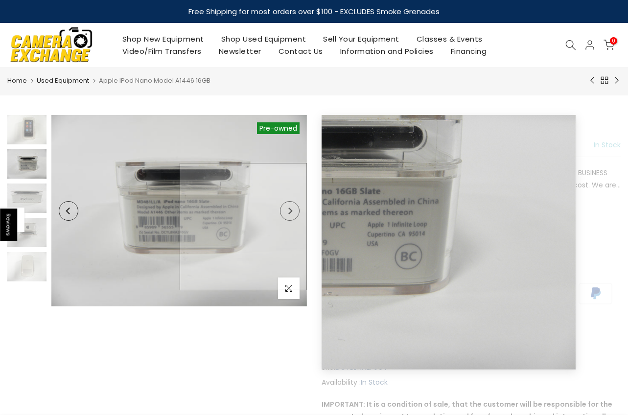
scroll to position [0, 0]
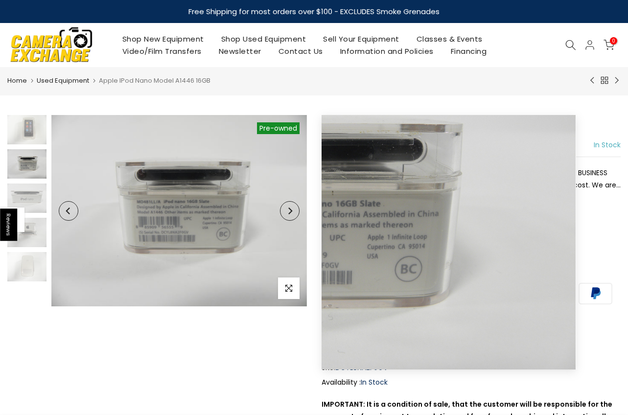
click at [295, 212] on button "Next" at bounding box center [290, 211] width 20 height 20
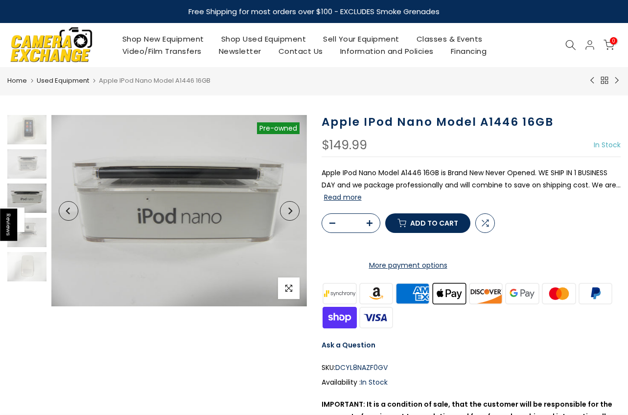
click at [295, 212] on button "Next" at bounding box center [290, 211] width 20 height 20
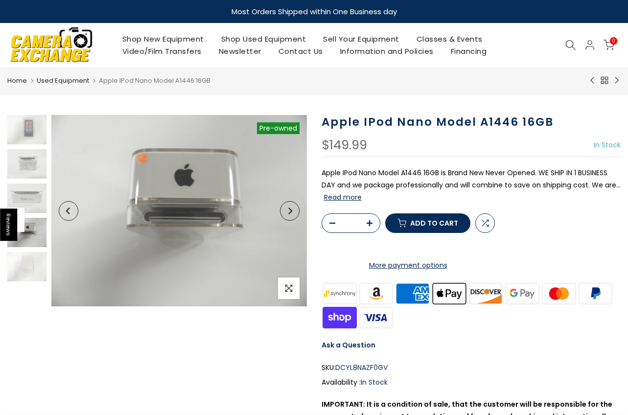
click at [295, 212] on button "Next" at bounding box center [290, 211] width 20 height 20
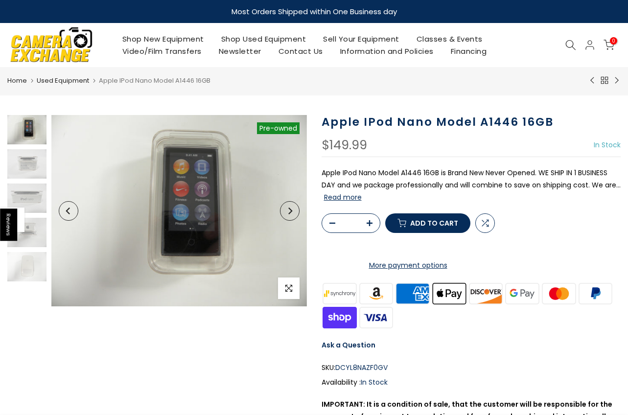
click at [295, 212] on button "Next" at bounding box center [290, 211] width 20 height 20
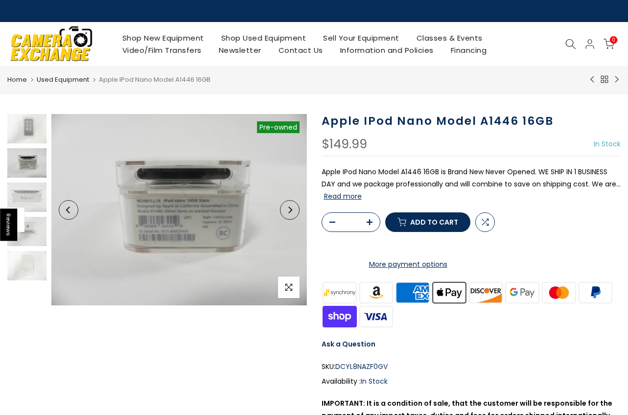
click at [295, 212] on button "Next" at bounding box center [290, 210] width 20 height 20
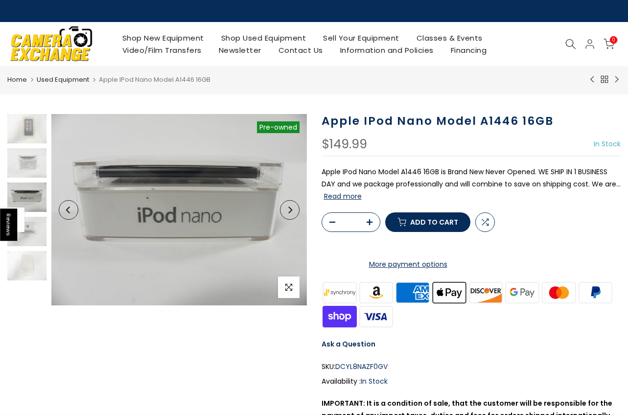
click at [295, 212] on button "Next" at bounding box center [290, 210] width 20 height 20
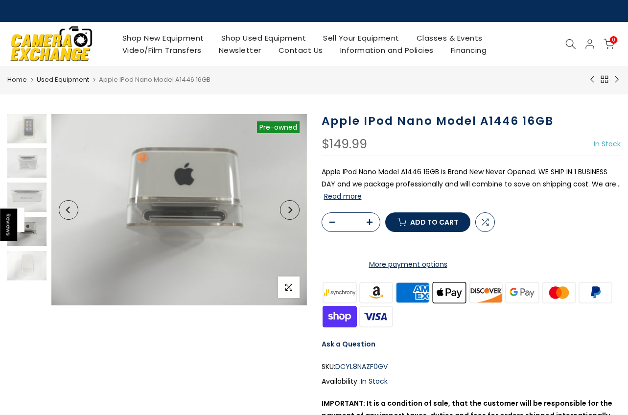
click at [295, 212] on button "Next" at bounding box center [290, 210] width 20 height 20
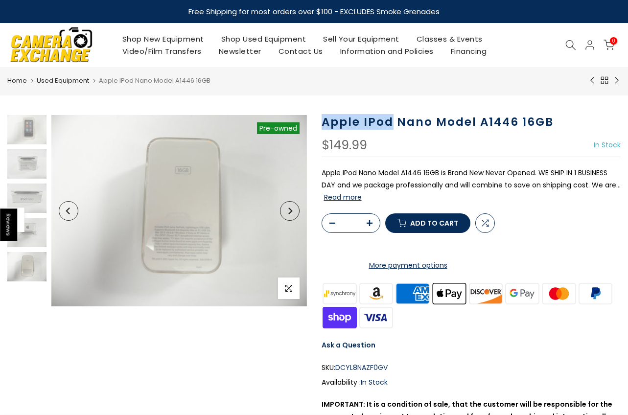
drag, startPoint x: 394, startPoint y: 127, endPoint x: 325, endPoint y: 124, distance: 69.1
click at [325, 124] on h1 "Apple IPod Nano Model A1446 16GB" at bounding box center [472, 122] width 300 height 14
copy h1 "Apple IPod"
click at [567, 43] on icon at bounding box center [571, 45] width 11 height 11
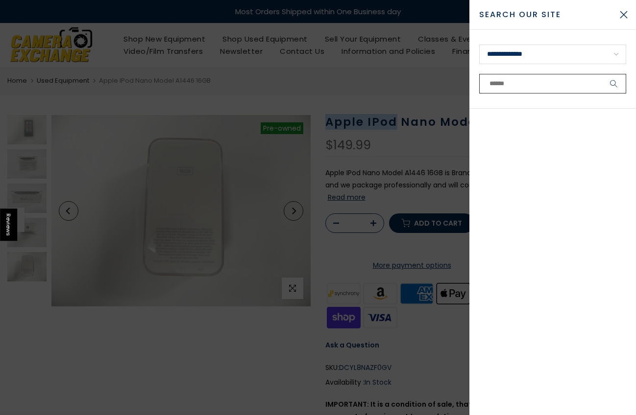
paste input "**********"
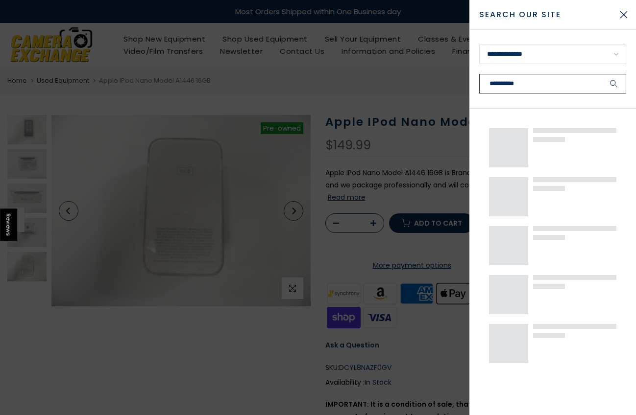
type input "**********"
click at [614, 84] on button "submit" at bounding box center [613, 84] width 24 height 20
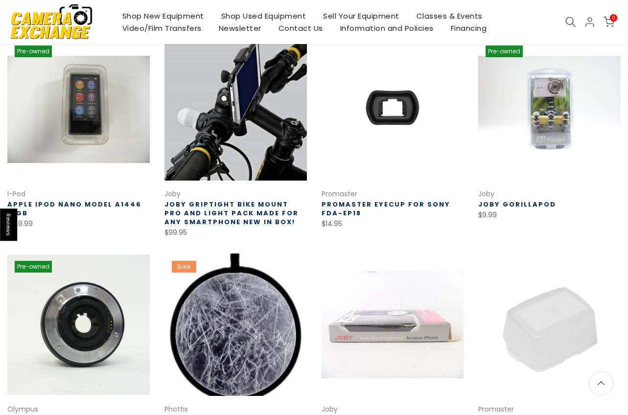
scroll to position [76, 0]
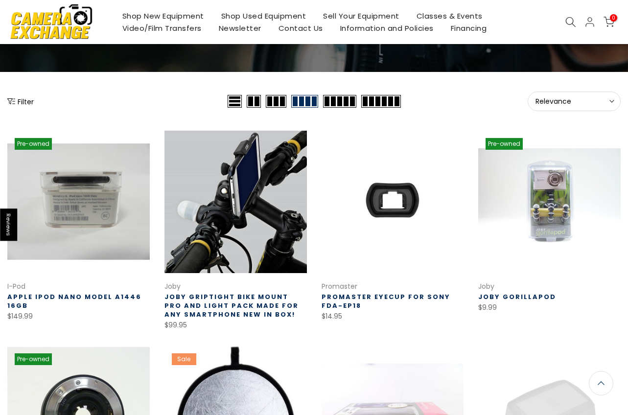
click at [93, 203] on link at bounding box center [78, 202] width 143 height 143
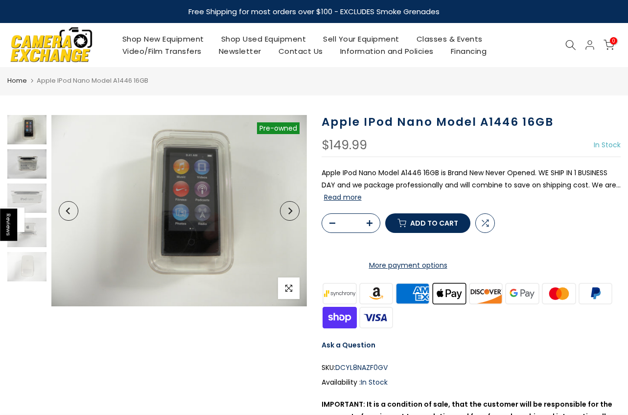
click at [23, 171] on img at bounding box center [26, 163] width 39 height 29
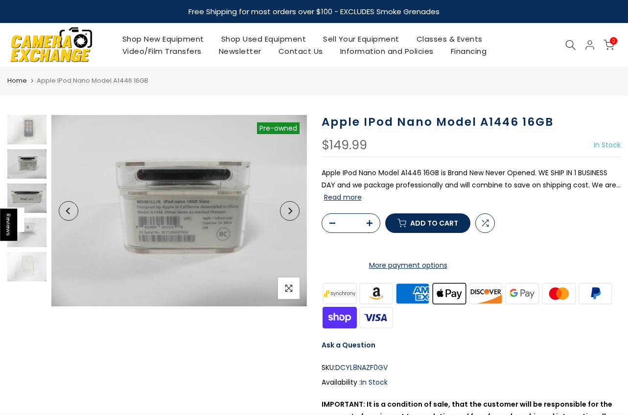
click at [28, 198] on img at bounding box center [26, 198] width 39 height 29
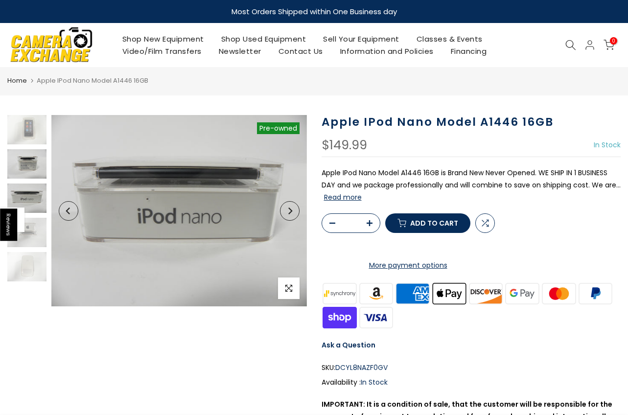
click at [30, 177] on img at bounding box center [26, 163] width 39 height 29
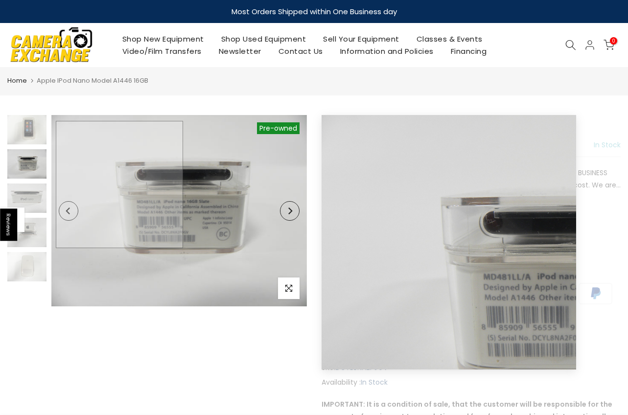
click at [119, 185] on img at bounding box center [179, 210] width 256 height 191
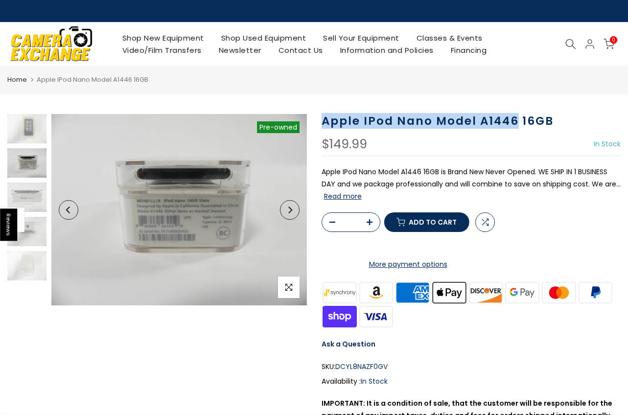
drag, startPoint x: 321, startPoint y: 119, endPoint x: 514, endPoint y: 117, distance: 193.0
click at [514, 117] on h1 "Apple IPod Nano Model A1446 16GB" at bounding box center [472, 121] width 300 height 14
copy h1 "Apple IPod Nano Model A1446"
